Goal: Transaction & Acquisition: Purchase product/service

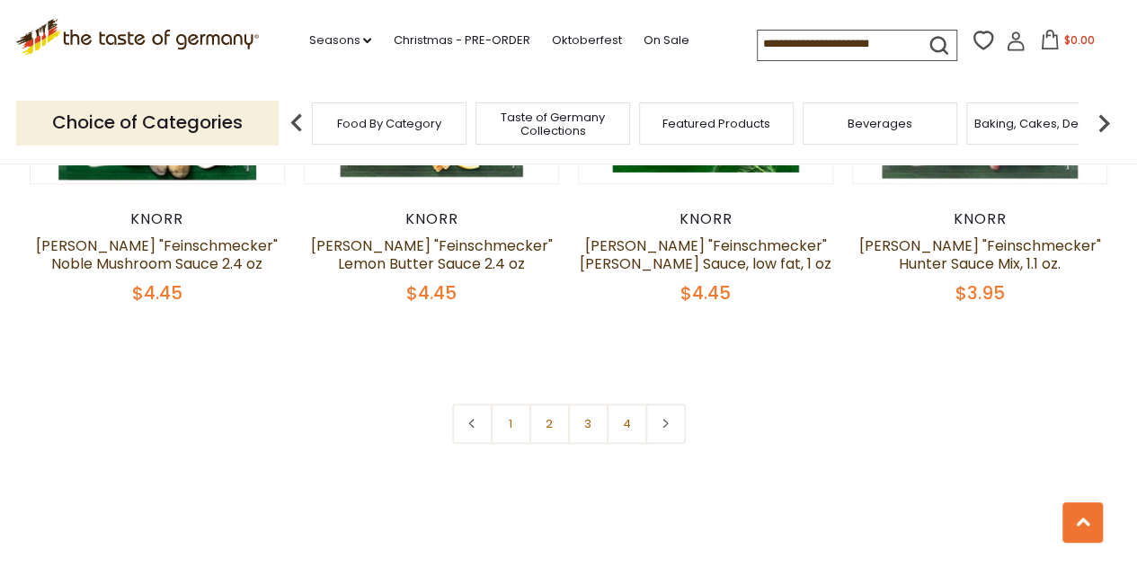
scroll to position [4043, 0]
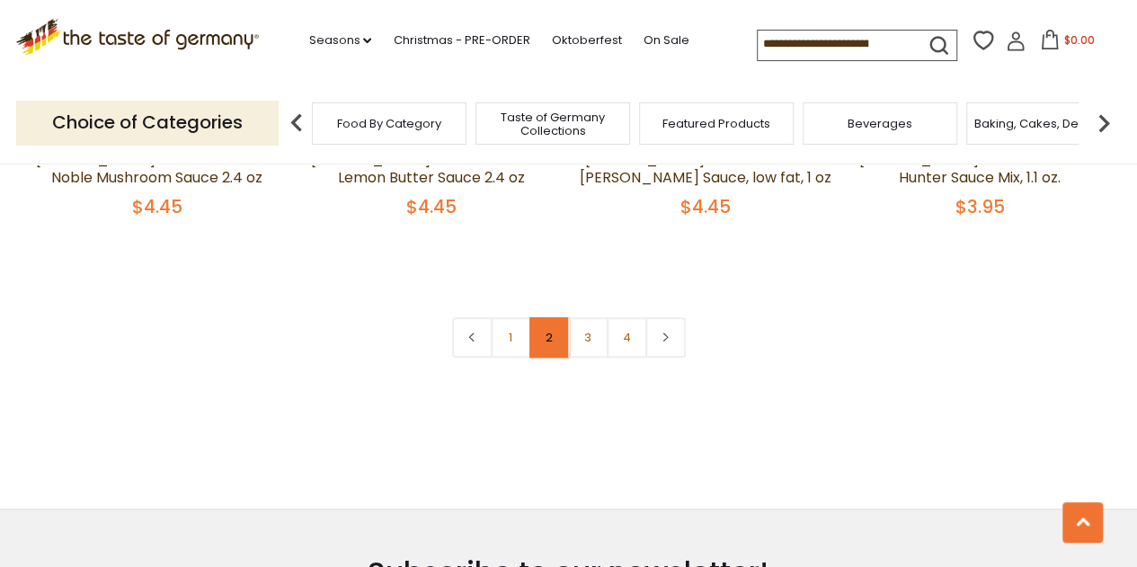
click at [543, 317] on link "2" at bounding box center [549, 337] width 40 height 40
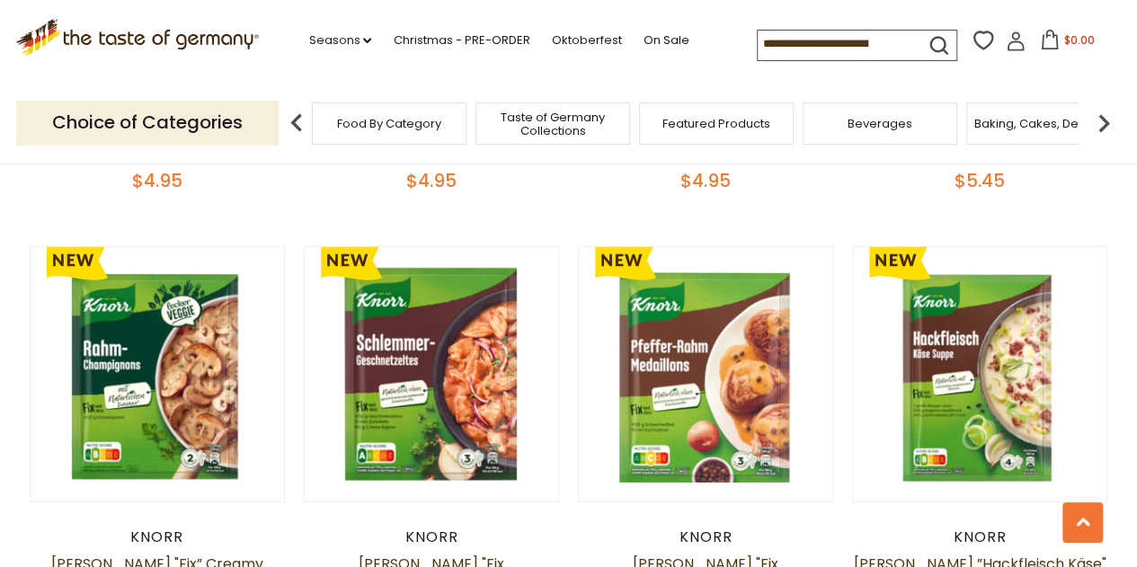
scroll to position [2302, 0]
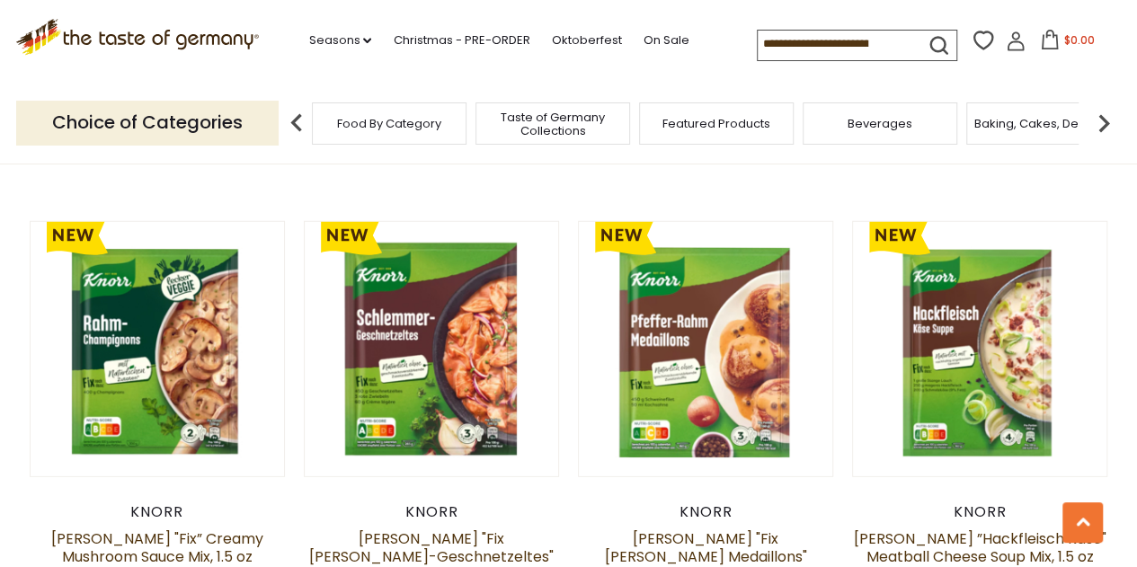
click at [392, 128] on span "Food By Category" at bounding box center [389, 123] width 104 height 13
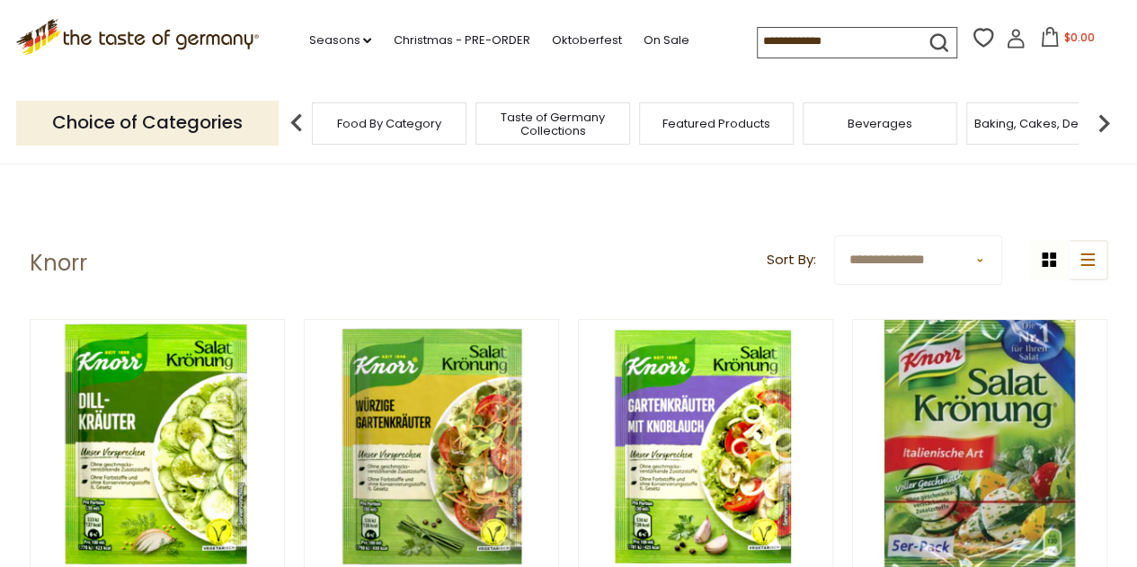
click at [974, 256] on select "**********" at bounding box center [917, 259] width 167 height 49
click at [1102, 274] on button "list icon" at bounding box center [1087, 260] width 40 height 40
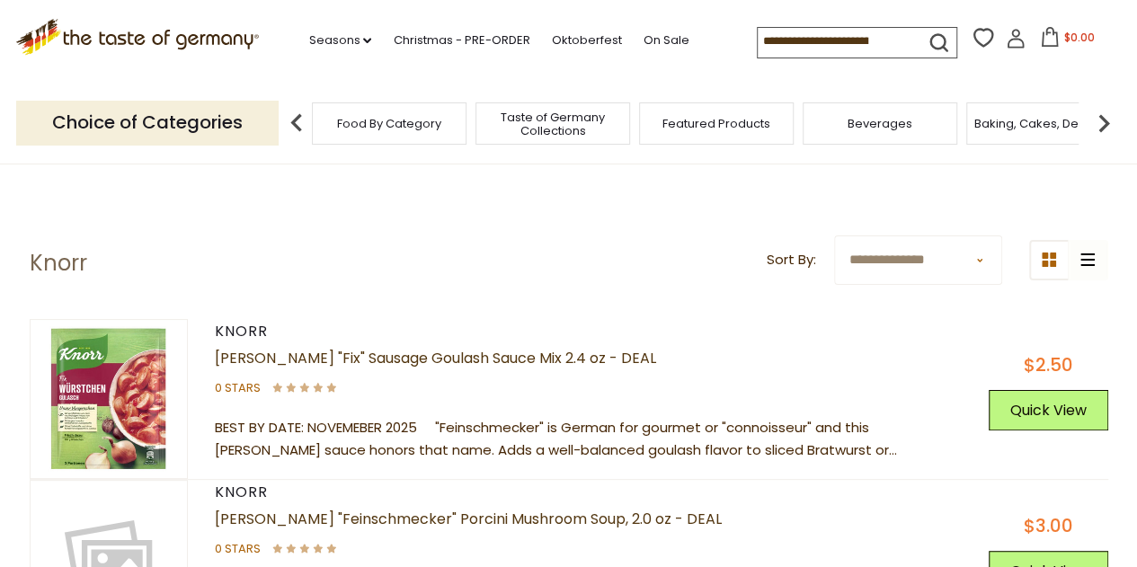
click at [1076, 273] on div "grid icon list icon" at bounding box center [1068, 260] width 79 height 40
click at [1082, 253] on div "grid icon list icon" at bounding box center [1068, 260] width 79 height 40
click at [1046, 256] on icon at bounding box center [1048, 259] width 14 height 14
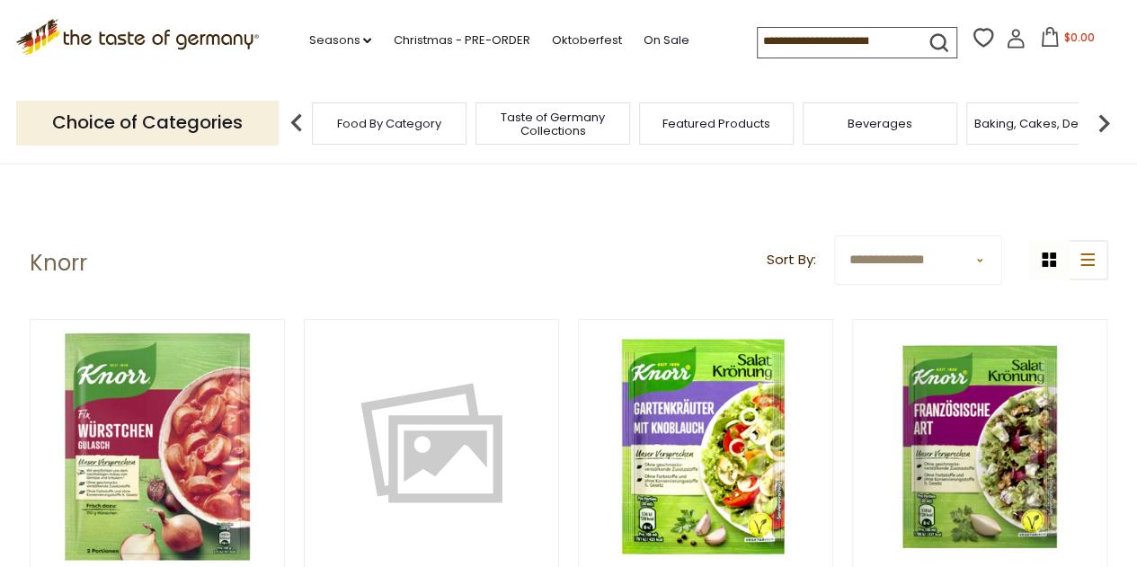
click at [852, 45] on input at bounding box center [833, 40] width 152 height 25
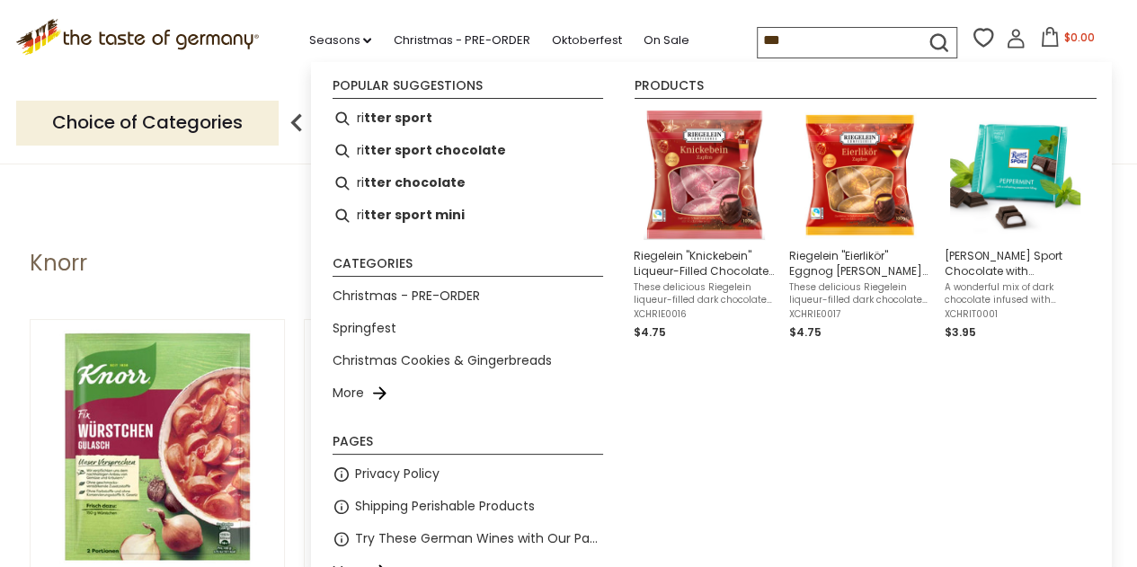
type input "****"
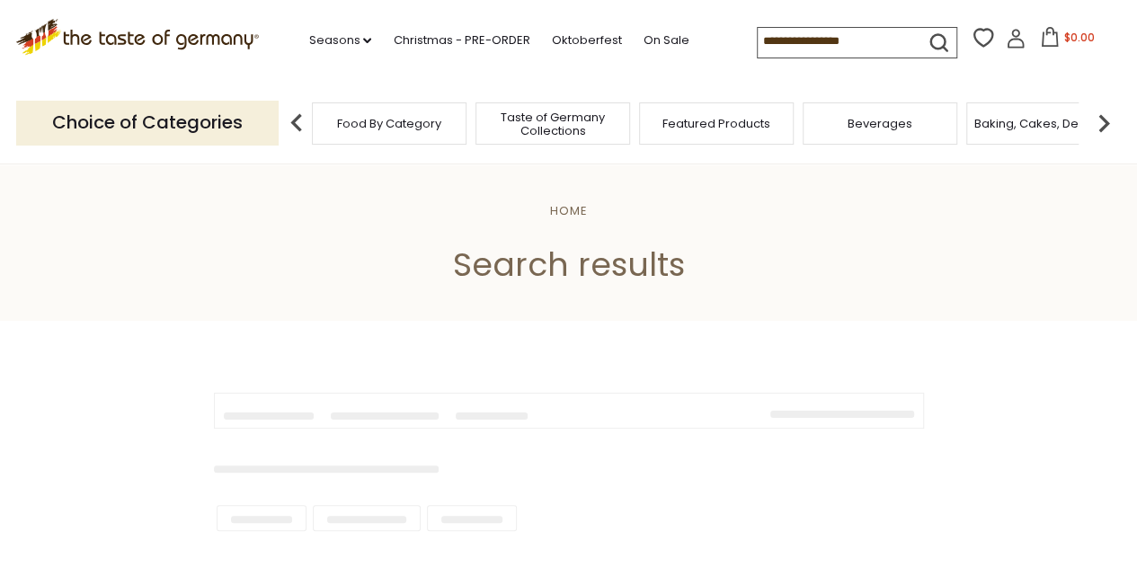
type input "****"
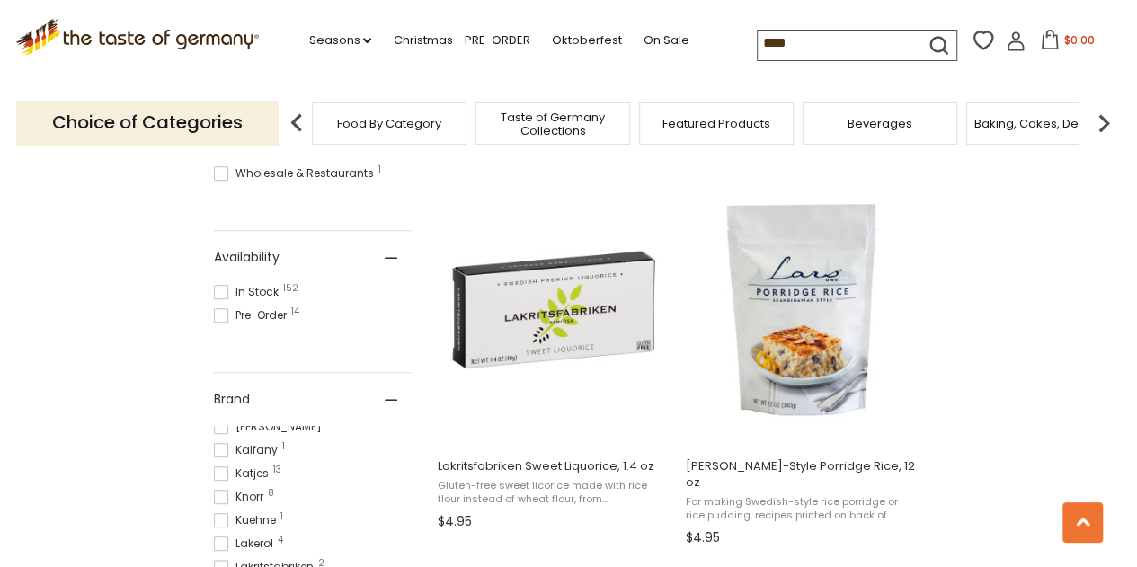
scroll to position [270, 0]
click at [221, 490] on span at bounding box center [221, 491] width 14 height 14
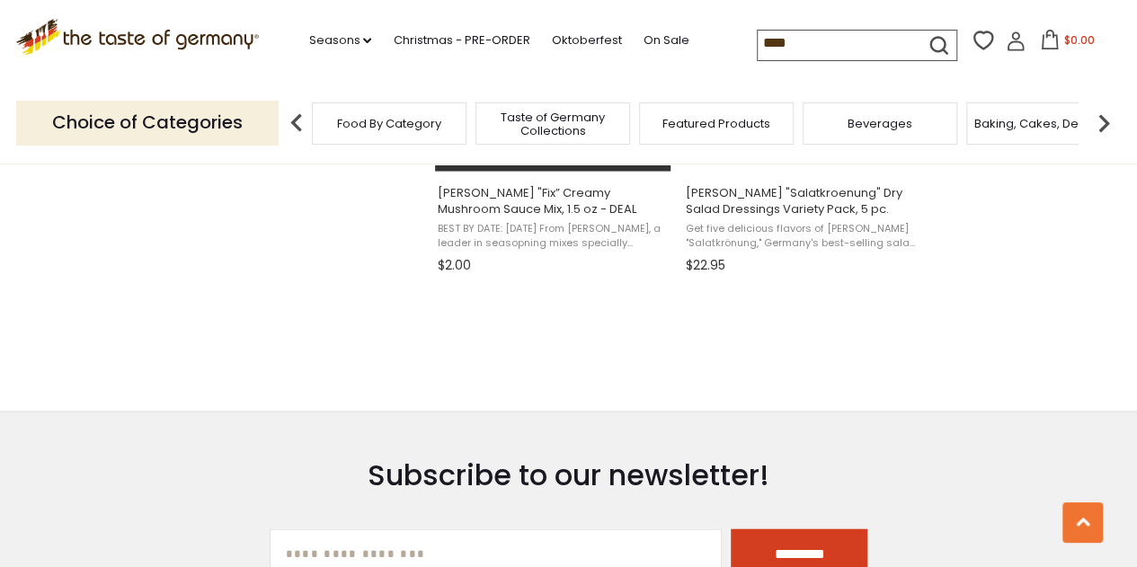
scroll to position [1797, 0]
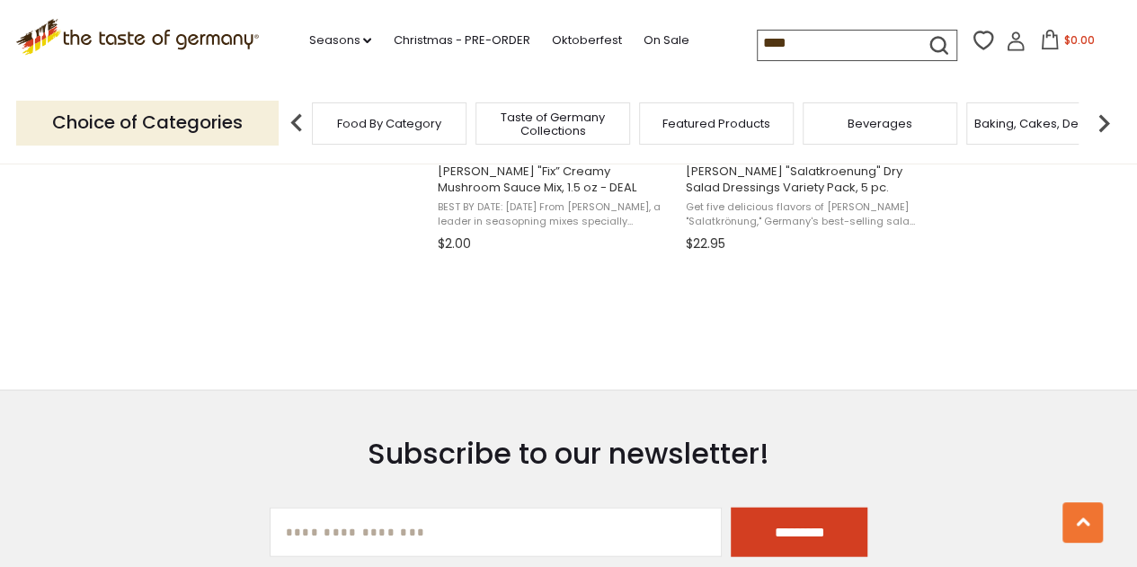
scroll to position [603, 0]
